Goal: Task Accomplishment & Management: Use online tool/utility

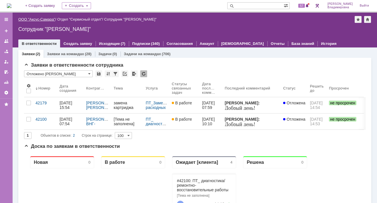
click at [42, 18] on link "ООО "Аксус-Самара"" at bounding box center [36, 19] width 37 height 4
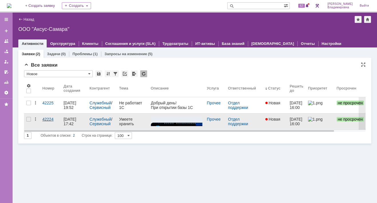
click at [50, 119] on div "42224" at bounding box center [50, 119] width 17 height 5
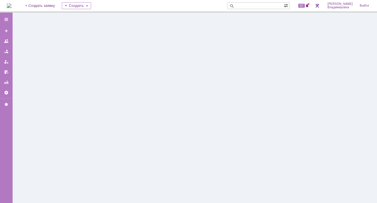
click at [50, 119] on div at bounding box center [195, 108] width 364 height 191
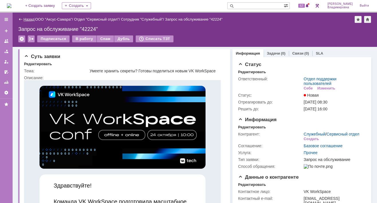
click at [28, 19] on link "Назад" at bounding box center [28, 19] width 11 height 4
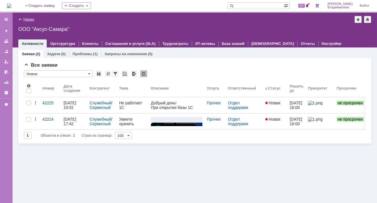
click at [31, 19] on link "Назад" at bounding box center [28, 19] width 11 height 4
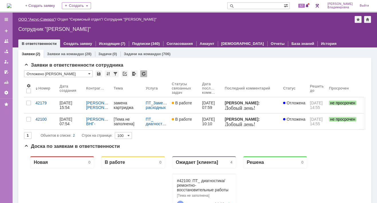
click at [44, 18] on link "ООО "Аксус-Самара"" at bounding box center [36, 19] width 37 height 4
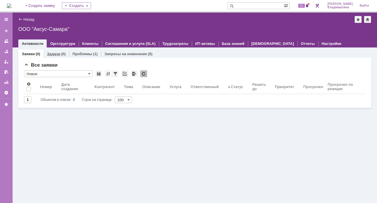
click at [54, 52] on link "Задачи" at bounding box center [53, 54] width 13 height 4
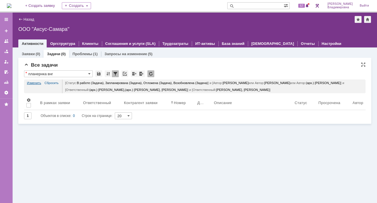
click at [33, 82] on link "Изменить" at bounding box center [34, 83] width 14 height 7
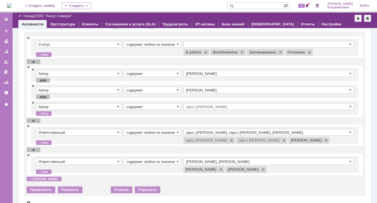
scroll to position [54, 0]
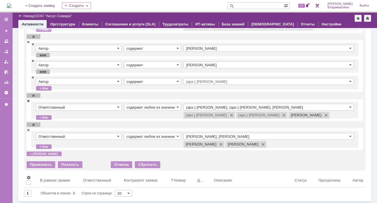
click at [28, 101] on span at bounding box center [28, 101] width 3 height 4
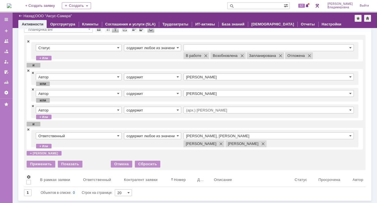
scroll to position [25, 0]
click at [246, 134] on input "Раков Константин Сергеевич, Татаринов Валерий Анатольевич" at bounding box center [268, 136] width 170 height 7
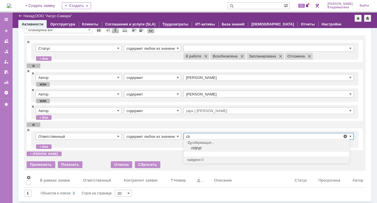
type input "c"
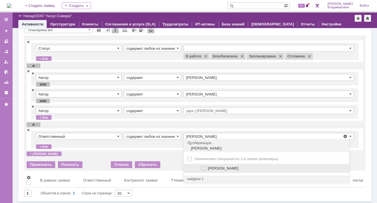
click at [208, 168] on span at bounding box center [208, 167] width 0 height 3
click at [205, 168] on input "[PERSON_NAME]" at bounding box center [204, 169] width 4 height 4
type input "Раков Константин Сергеевич, Сидоров Евгений, Татаринов Валерий Анатольевич"
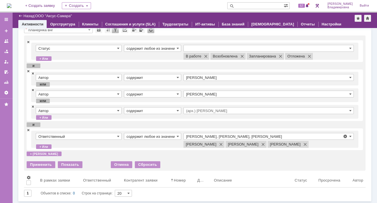
click at [160, 146] on td "содержит любое из значений" at bounding box center [154, 139] width 60 height 13
click at [45, 168] on div "Применить" at bounding box center [41, 164] width 29 height 7
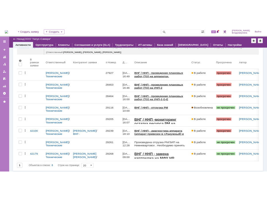
scroll to position [0, 0]
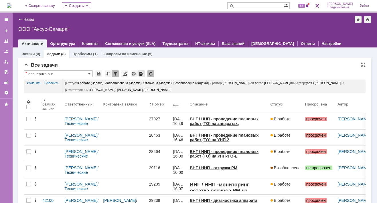
click at [141, 74] on div at bounding box center [141, 73] width 7 height 7
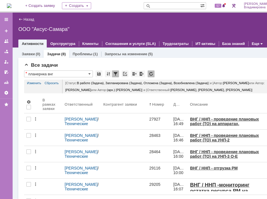
click at [167, 4] on input "text" at bounding box center [171, 5] width 56 height 7
type input "28464"
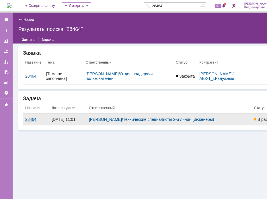
click at [29, 119] on div "28464" at bounding box center [36, 119] width 22 height 5
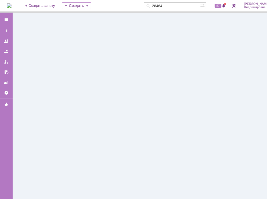
click at [29, 119] on div at bounding box center [153, 106] width 281 height 186
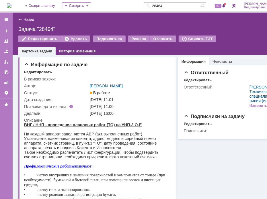
click at [246, 36] on div "Редактировать Удалить Подписаться Решена Отложить Списать ТЗТ" at bounding box center [152, 41] width 269 height 12
click at [252, 30] on div "Задача "28464"" at bounding box center [152, 29] width 269 height 6
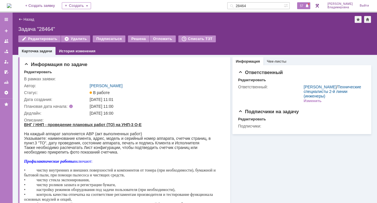
click at [305, 5] on span "57" at bounding box center [301, 6] width 7 height 4
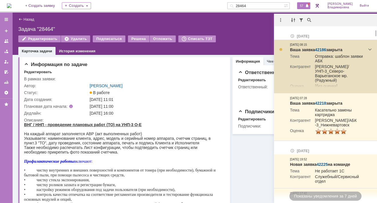
click at [325, 48] on link "42186" at bounding box center [320, 50] width 11 height 5
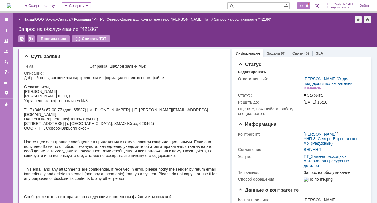
click at [308, 5] on span at bounding box center [307, 6] width 4 height 5
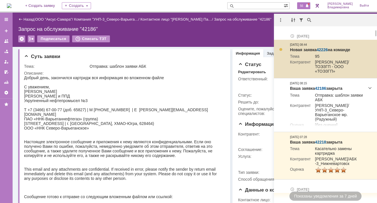
click at [323, 49] on link "42226" at bounding box center [322, 50] width 11 height 5
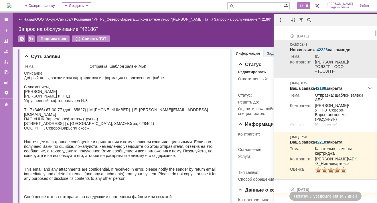
click at [323, 49] on link "42226" at bounding box center [322, 50] width 11 height 5
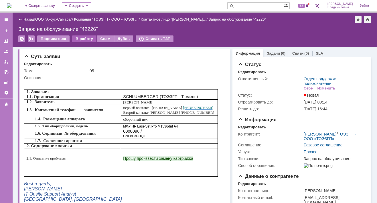
click at [84, 38] on div "В работу" at bounding box center [84, 38] width 24 height 7
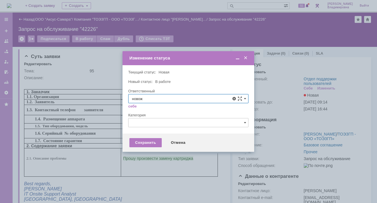
click at [150, 141] on span "[PERSON_NAME]" at bounding box center [188, 140] width 113 height 5
type input "[PERSON_NAME]"
click at [138, 143] on div "Сохранить" at bounding box center [145, 142] width 32 height 9
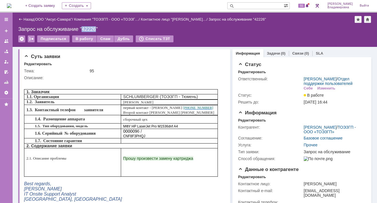
drag, startPoint x: 83, startPoint y: 28, endPoint x: 95, endPoint y: 29, distance: 12.0
click at [95, 29] on div "Запрос на обслуживание "42226"" at bounding box center [194, 29] width 353 height 6
copy div "42226"
click at [305, 5] on span "55" at bounding box center [301, 6] width 7 height 4
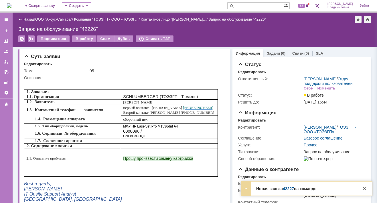
click at [290, 189] on link "42227" at bounding box center [288, 189] width 11 height 5
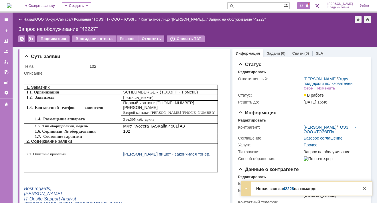
click at [305, 4] on span "55" at bounding box center [301, 6] width 7 height 4
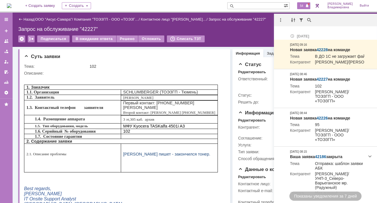
click at [250, 6] on input "text" at bounding box center [255, 5] width 56 height 7
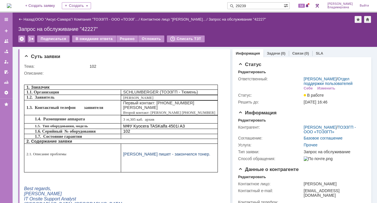
type input "29239"
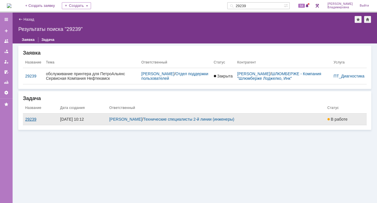
click at [30, 119] on div "29239" at bounding box center [40, 119] width 30 height 5
click at [30, 119] on div "Назад | Результаты поиска "29239" Результаты поиска "29239" Заявка Задача Заявк…" at bounding box center [195, 108] width 364 height 191
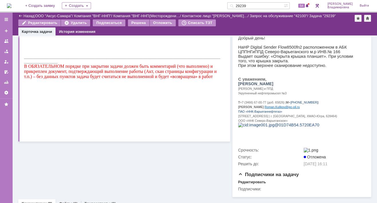
scroll to position [129, 0]
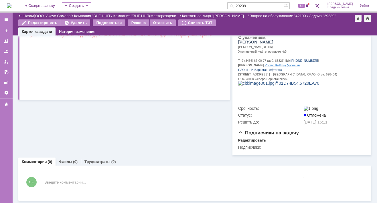
click at [37, 162] on link "Комментарии" at bounding box center [34, 162] width 25 height 4
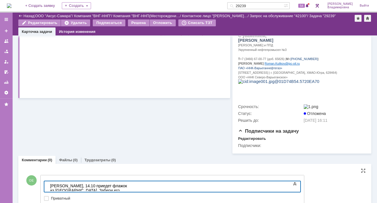
drag, startPoint x: 210, startPoint y: 186, endPoint x: 249, endPoint y: 184, distance: 39.0
click at [131, 184] on div "Костя, 14.10 приедет флажок из Нижневартовска. Забери его, пожалуйста, у Ивина …" at bounding box center [90, 192] width 81 height 18
drag, startPoint x: 207, startPoint y: 186, endPoint x: 252, endPoint y: 187, distance: 45.2
click at [131, 187] on div "Костя, 14.10 приедет флажок из Нижневартовска. Забери его, пожалуйста, у Ивина …" at bounding box center [90, 192] width 81 height 18
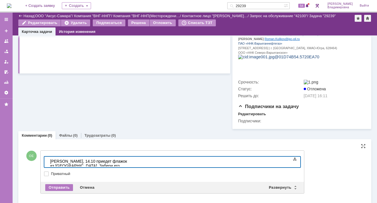
scroll to position [159, 0]
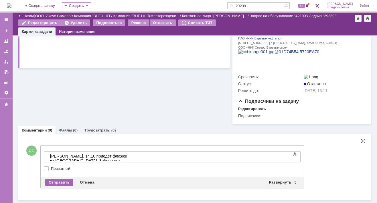
click at [62, 184] on div "Отправить" at bounding box center [59, 182] width 28 height 7
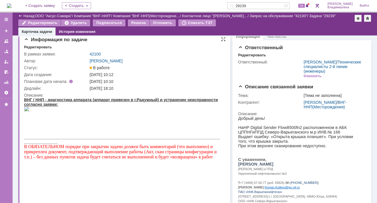
scroll to position [0, 0]
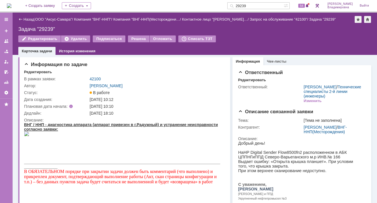
drag, startPoint x: 256, startPoint y: 5, endPoint x: 238, endPoint y: 5, distance: 18.9
click at [238, 5] on div "29239" at bounding box center [255, 5] width 56 height 7
type input "42126"
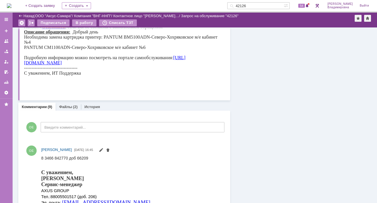
scroll to position [400, 0]
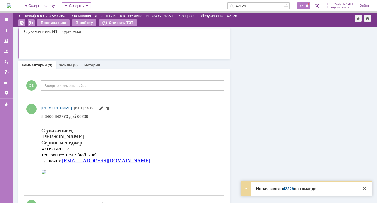
click at [309, 6] on span at bounding box center [307, 6] width 4 height 5
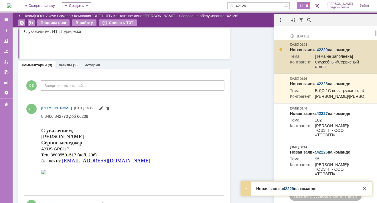
click at [321, 49] on link "42229" at bounding box center [322, 50] width 11 height 5
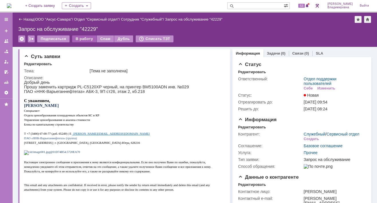
click at [82, 39] on div "В работу" at bounding box center [84, 38] width 24 height 7
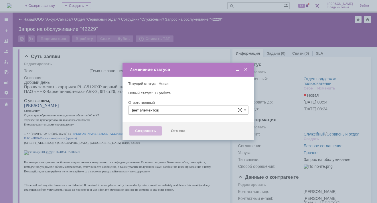
type input "Отдел поддержки пользователей"
type input "[PERSON_NAME]"
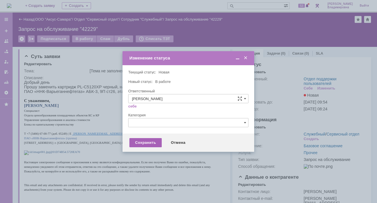
click at [150, 143] on div "Сохранить" at bounding box center [145, 142] width 32 height 9
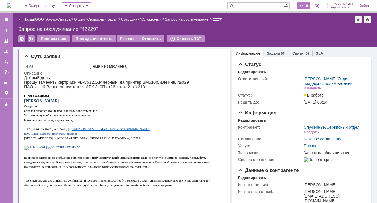
click at [305, 4] on span "53" at bounding box center [301, 6] width 7 height 4
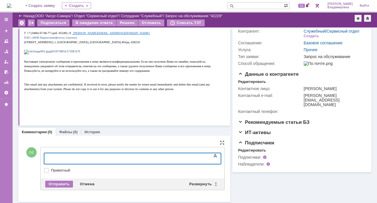
scroll to position [76, 0]
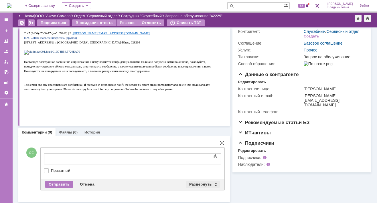
click at [201, 182] on div "Развернуть" at bounding box center [203, 184] width 34 height 7
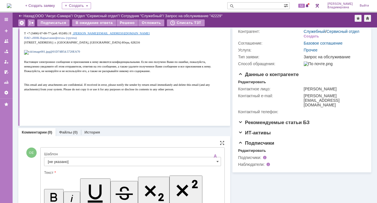
scroll to position [0, 0]
click at [54, 160] on input "[не указано]" at bounding box center [132, 161] width 177 height 9
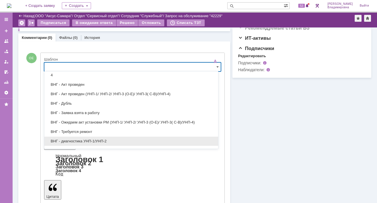
scroll to position [86, 0]
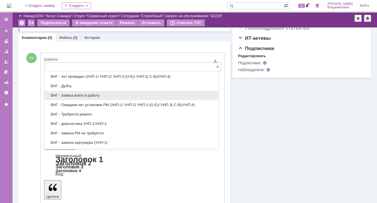
click at [89, 94] on span "ВНГ - Заявка взята в работу" at bounding box center [131, 95] width 167 height 5
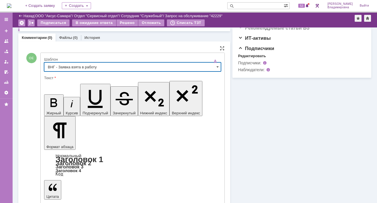
type input "ВНГ - Заявка взята в работу"
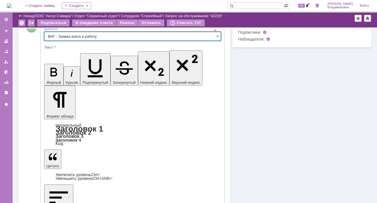
scroll to position [215, 0]
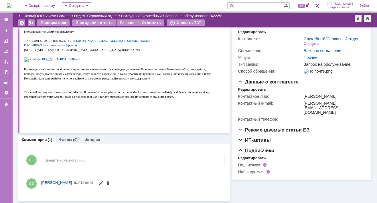
scroll to position [150, 0]
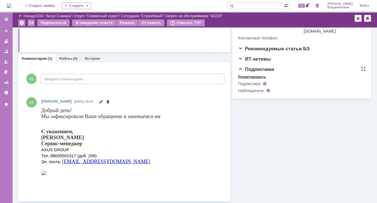
click at [252, 79] on div "Редактировать" at bounding box center [252, 77] width 28 height 5
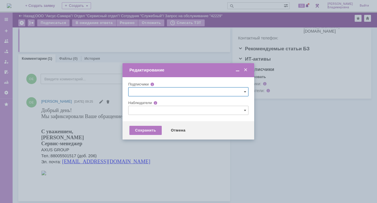
click at [135, 110] on input "text" at bounding box center [188, 110] width 120 height 9
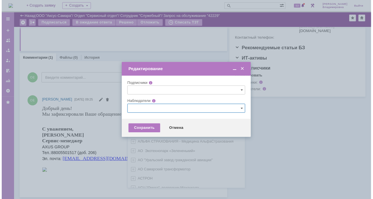
scroll to position [170, 0]
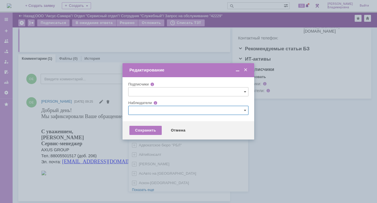
click at [180, 56] on div at bounding box center [188, 101] width 377 height 203
click at [134, 108] on input "text" at bounding box center [188, 110] width 120 height 9
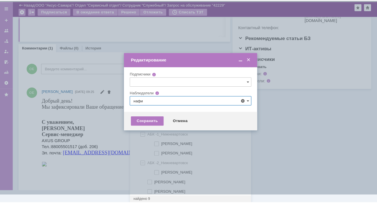
scroll to position [0, 0]
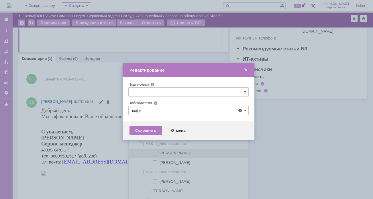
click at [159, 151] on span at bounding box center [159, 152] width 0 height 3
click at [154, 151] on input "[PERSON_NAME]" at bounding box center [155, 153] width 4 height 4
type input "[PERSON_NAME]"
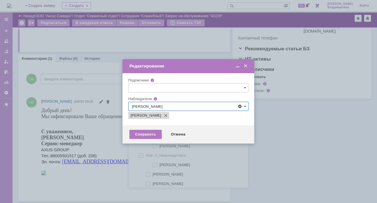
click at [117, 158] on div at bounding box center [188, 101] width 377 height 203
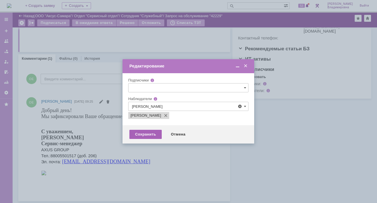
click at [141, 131] on div "Сохранить" at bounding box center [145, 134] width 32 height 9
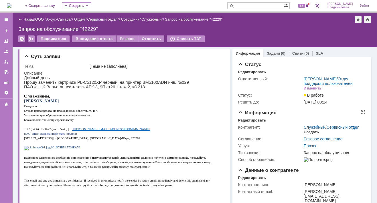
click at [308, 134] on div "Создать" at bounding box center [311, 132] width 15 height 5
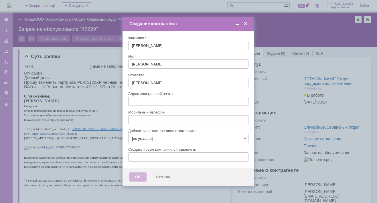
type input "[PERSON_NAME][EMAIL_ADDRESS][DOMAIN_NAME]"
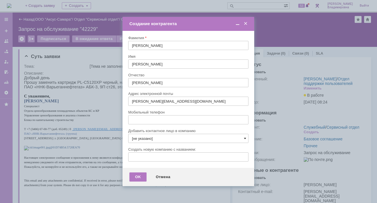
click at [244, 138] on span at bounding box center [245, 138] width 2 height 5
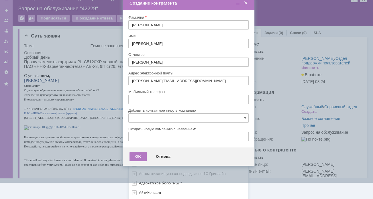
scroll to position [170, 0]
click at [143, 195] on div "[не указано] AVON AXUS Axus Computers DELPHI Xcom _подрядчик Михайловка «ММЦ Пр…" at bounding box center [189, 77] width 120 height 244
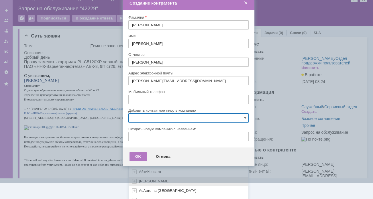
scroll to position [256, 0]
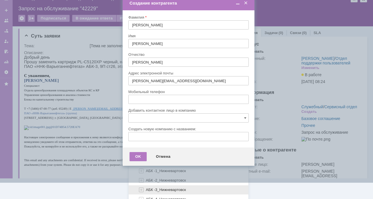
click at [158, 187] on span "АБК -3_Нижневартовск" at bounding box center [166, 189] width 40 height 4
type input "АБК -3_Нижневартовск"
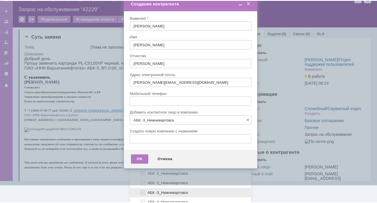
scroll to position [0, 0]
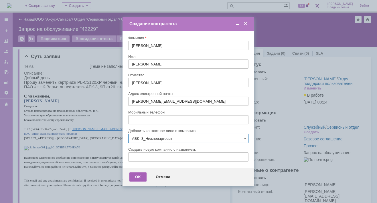
click at [136, 176] on div "OK" at bounding box center [137, 177] width 17 height 9
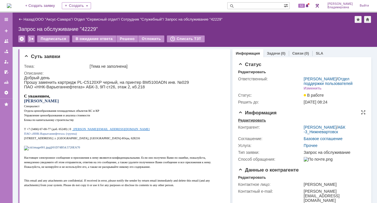
click at [251, 123] on div "Редактировать" at bounding box center [252, 120] width 28 height 5
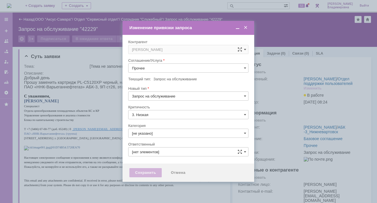
type input "[PERSON_NAME]"
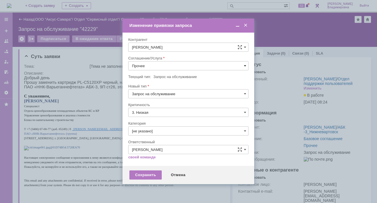
click at [244, 64] on span at bounding box center [245, 66] width 2 height 5
click at [153, 134] on span "ПТ_Замена расходных материалов / ресурсных деталей" at bounding box center [188, 136] width 113 height 5
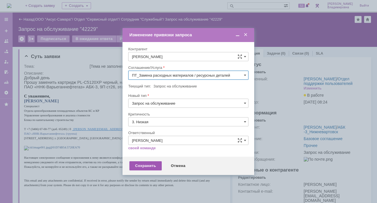
type input "ПТ_Замена расходных материалов / ресурсных деталей"
click at [138, 165] on div "Сохранить" at bounding box center [145, 165] width 32 height 9
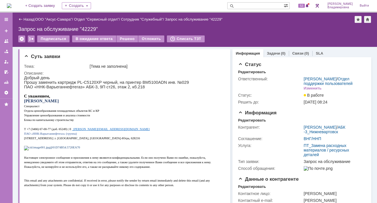
scroll to position [0, 0]
click at [269, 53] on link "Задачи" at bounding box center [273, 53] width 13 height 4
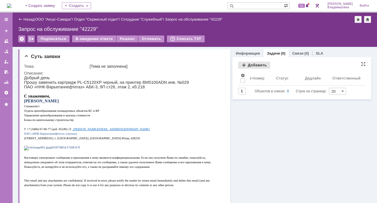
click at [250, 64] on div "Добавить" at bounding box center [254, 65] width 32 height 7
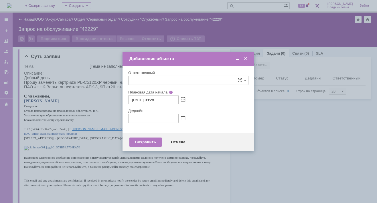
type input "[не указано]"
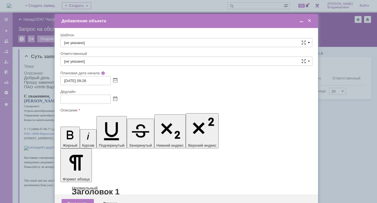
click at [308, 42] on span at bounding box center [309, 42] width 2 height 5
click at [106, 102] on span "ВНГ / ННП - замена РМ (Запрос на обслуживание)" at bounding box center [186, 104] width 244 height 5
type input "ВНГ / ННП - замена РМ (Запрос на обслуживание)"
type input "[PERSON_NAME]"
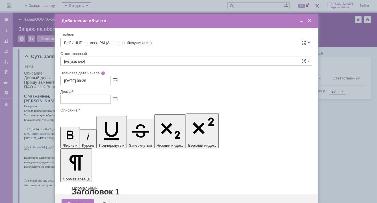
type input "14.10.2025 17:28"
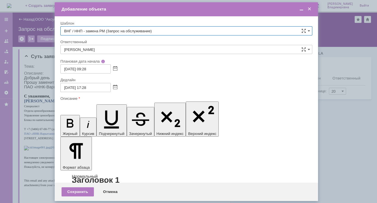
type input "ВНГ / ННП - замена РМ (Запрос на обслуживание)"
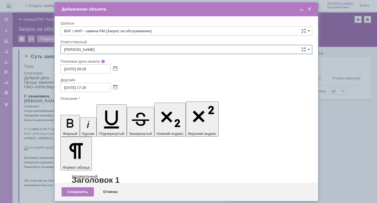
click at [102, 48] on input "[PERSON_NAME]" at bounding box center [186, 49] width 252 height 9
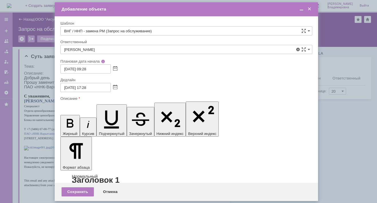
click at [80, 89] on span "[PERSON_NAME]" at bounding box center [186, 91] width 244 height 5
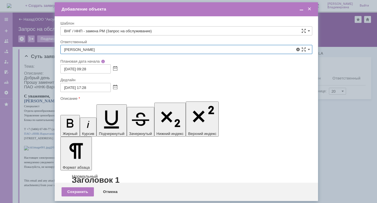
type input "[PERSON_NAME]"
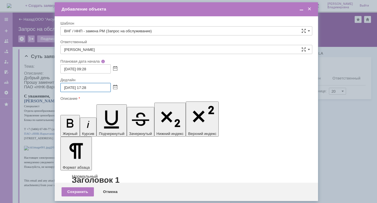
click at [87, 88] on input "14.10.2025 17:28" at bounding box center [85, 87] width 50 height 9
type input "14.10.2025 13:28"
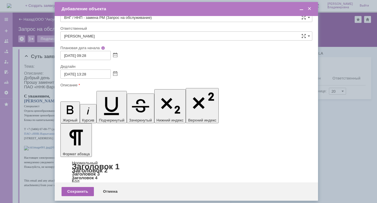
click at [83, 191] on div "Сохранить" at bounding box center [78, 191] width 32 height 9
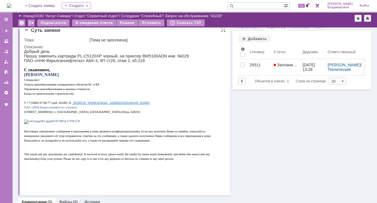
scroll to position [0, 0]
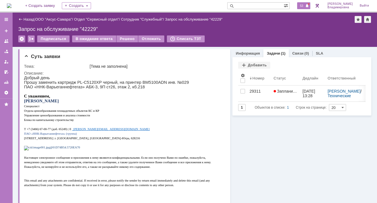
click at [305, 5] on span "53" at bounding box center [301, 6] width 7 height 4
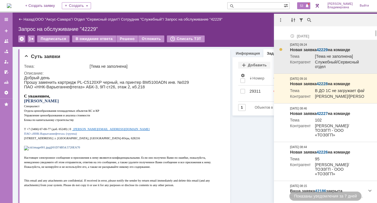
click at [326, 50] on link "42229" at bounding box center [322, 50] width 11 height 5
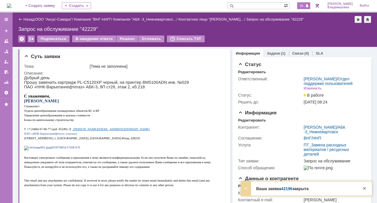
click at [305, 5] on span "54" at bounding box center [301, 6] width 7 height 4
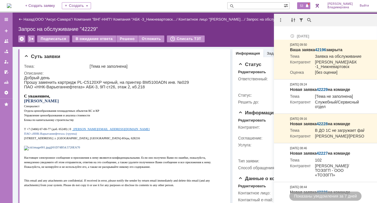
click at [305, 5] on span "53" at bounding box center [301, 6] width 7 height 4
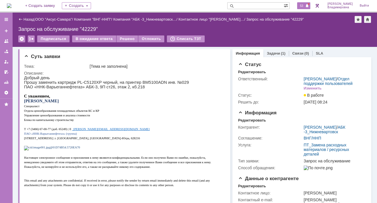
click at [305, 4] on span "53" at bounding box center [301, 6] width 7 height 4
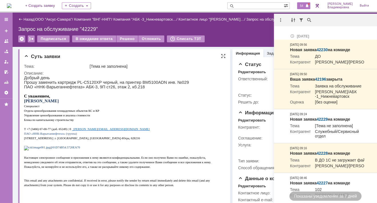
click at [183, 117] on p "Управление ценообразования и анализа стоимости" at bounding box center [122, 115] width 197 height 5
click at [184, 117] on p "Управление ценообразования и анализа стоимости" at bounding box center [122, 115] width 197 height 5
